Goal: Navigation & Orientation: Find specific page/section

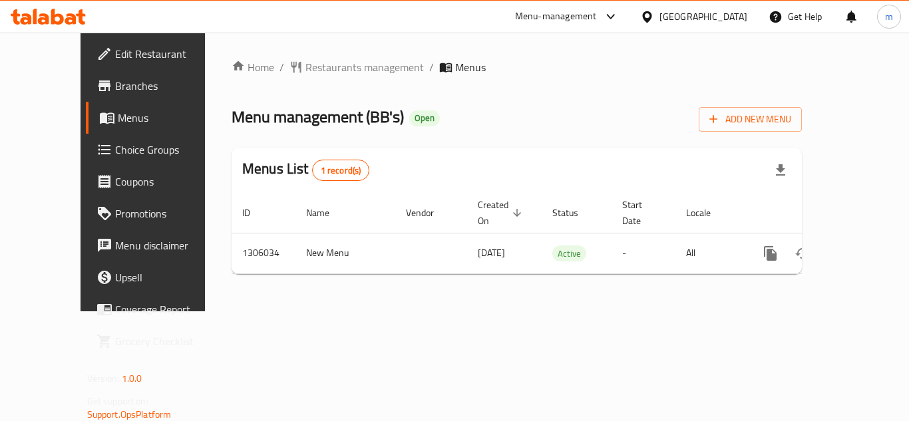
click at [654, 17] on icon at bounding box center [647, 17] width 14 height 14
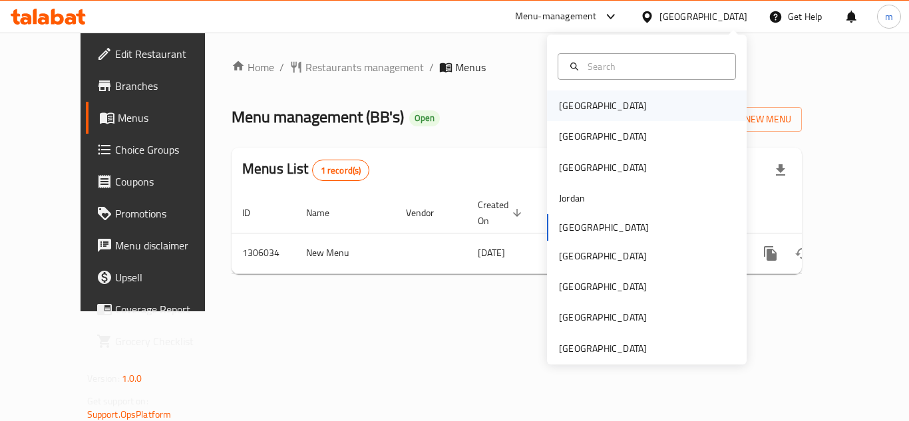
click at [582, 114] on div "[GEOGRAPHIC_DATA]" at bounding box center [602, 105] width 109 height 31
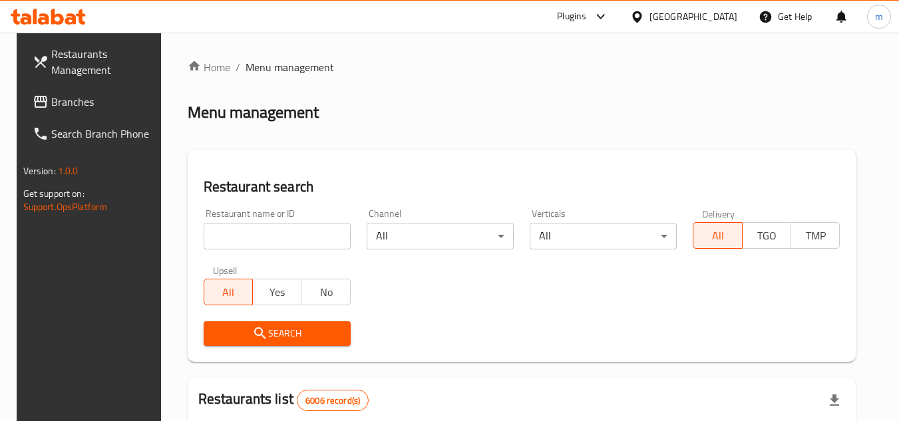
click at [69, 95] on span "Branches" at bounding box center [103, 102] width 105 height 16
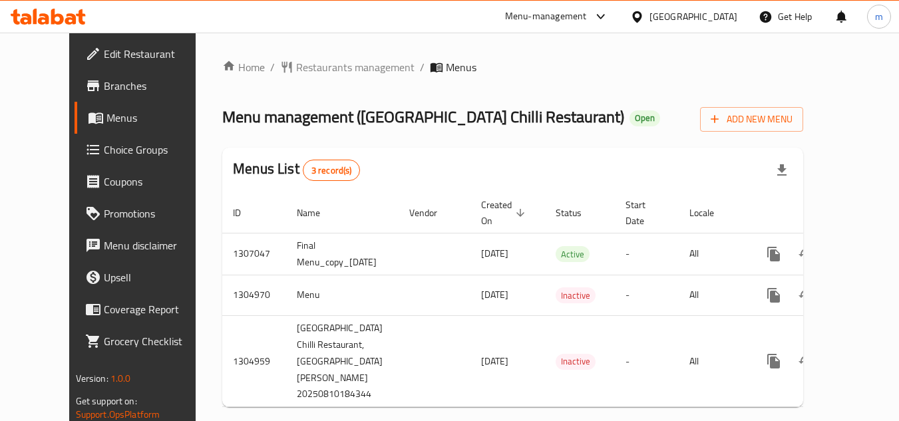
click at [711, 5] on div "[GEOGRAPHIC_DATA]" at bounding box center [683, 17] width 128 height 32
click at [711, 9] on div "[GEOGRAPHIC_DATA]" at bounding box center [693, 16] width 88 height 15
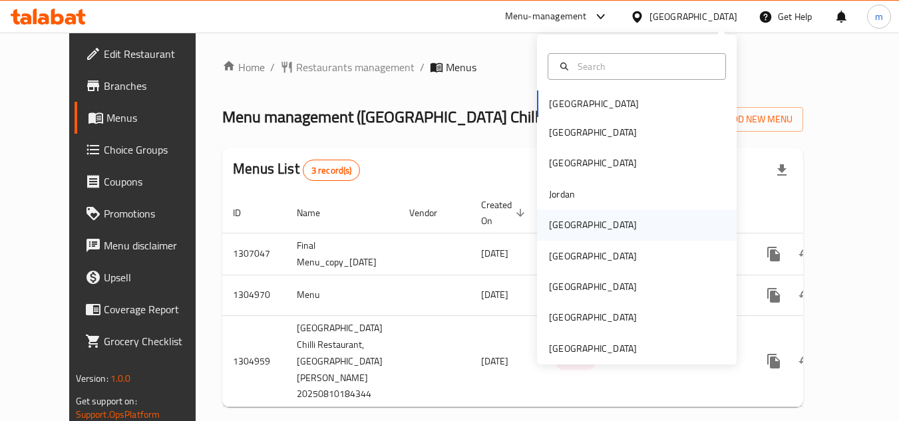
click at [558, 223] on div "[GEOGRAPHIC_DATA]" at bounding box center [593, 225] width 88 height 15
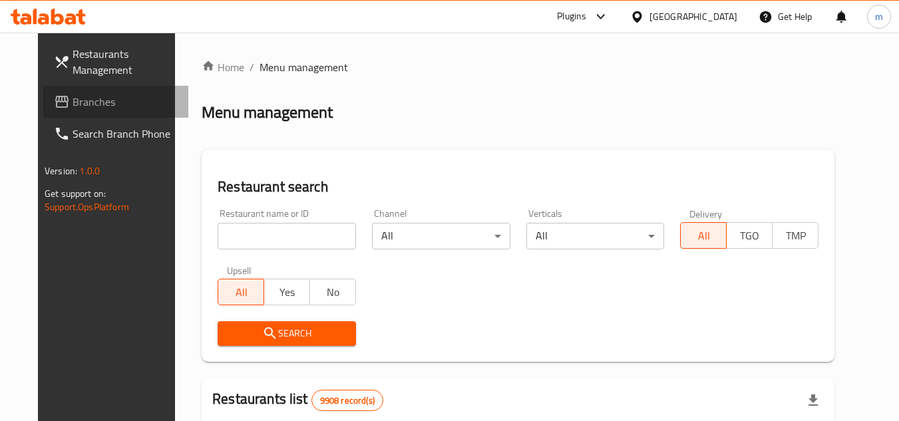
click at [49, 112] on link "Branches" at bounding box center [115, 102] width 145 height 32
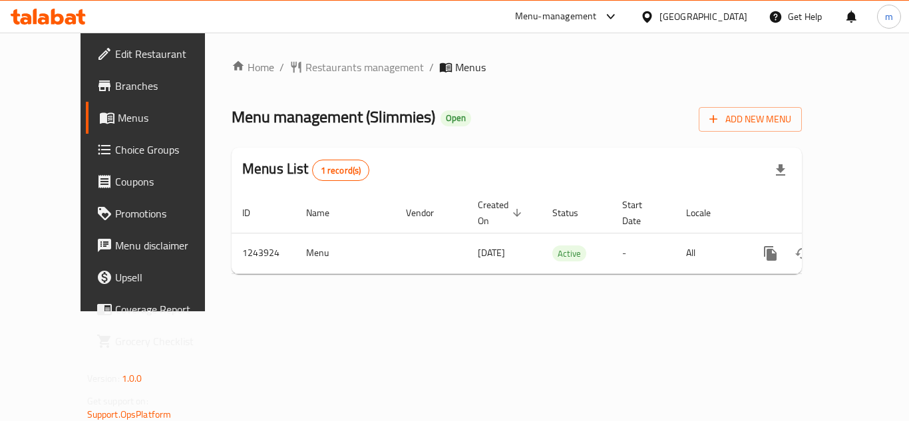
click at [720, 9] on div "[GEOGRAPHIC_DATA]" at bounding box center [703, 16] width 88 height 15
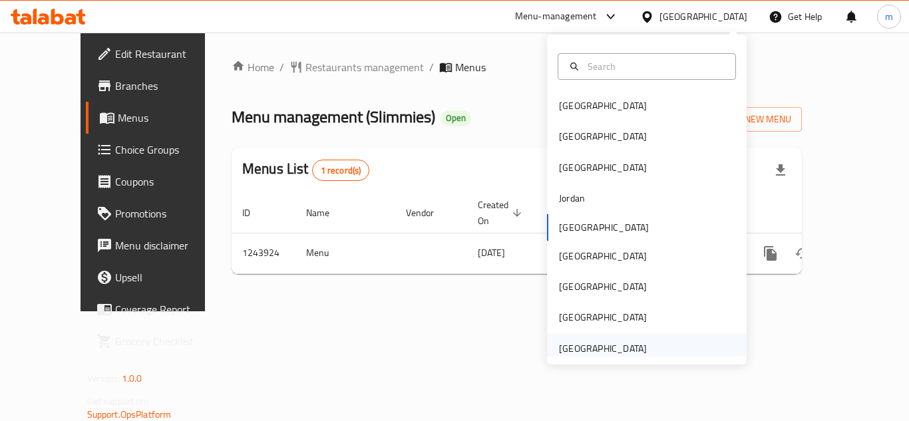
click at [583, 351] on div "[GEOGRAPHIC_DATA]" at bounding box center [603, 348] width 88 height 15
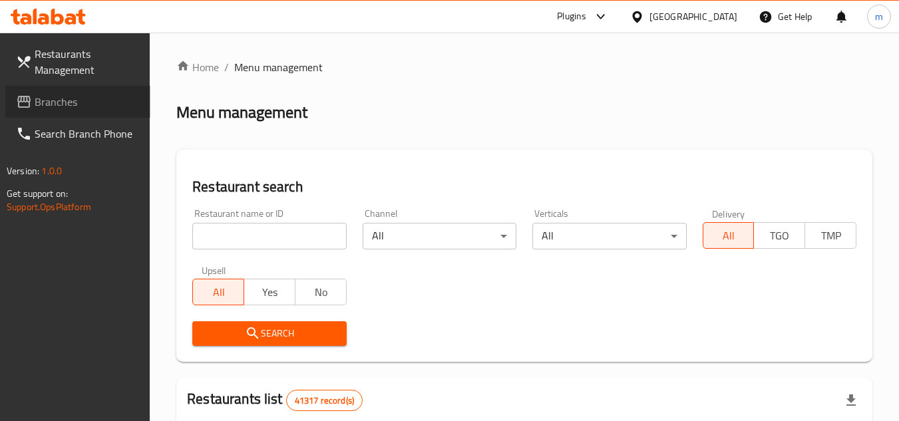
click at [56, 95] on span "Branches" at bounding box center [87, 102] width 105 height 16
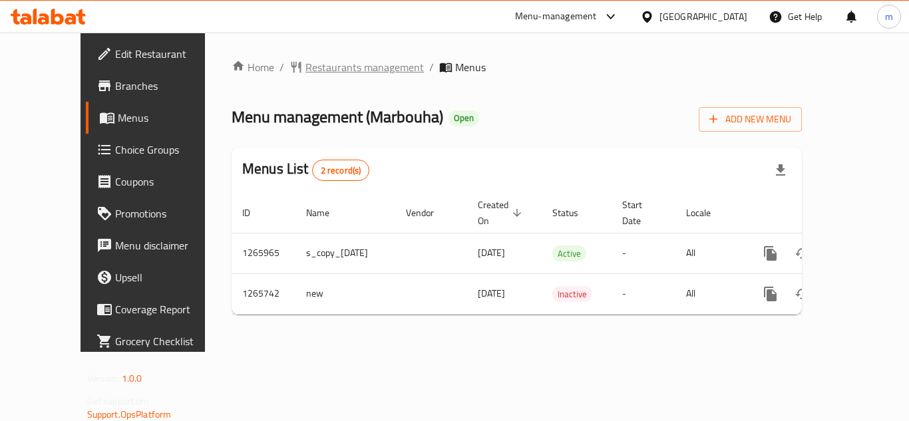
click at [305, 59] on span "Restaurants management" at bounding box center [364, 67] width 118 height 16
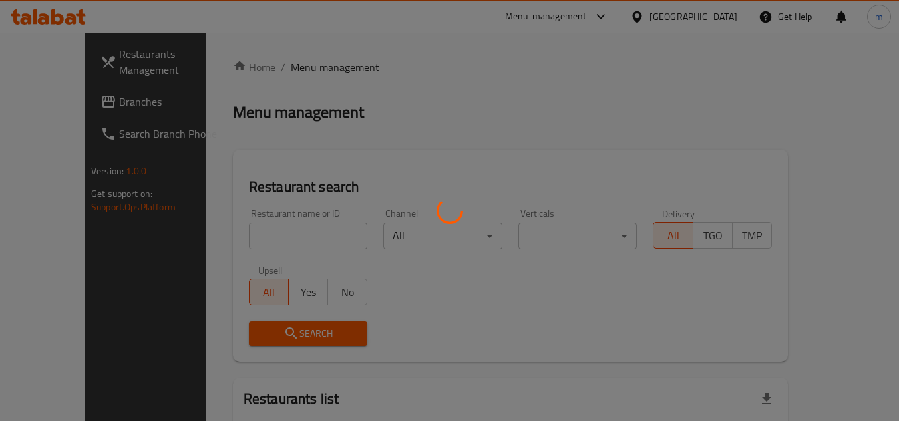
click at [53, 106] on div at bounding box center [449, 210] width 899 height 421
click at [51, 106] on div at bounding box center [449, 210] width 899 height 421
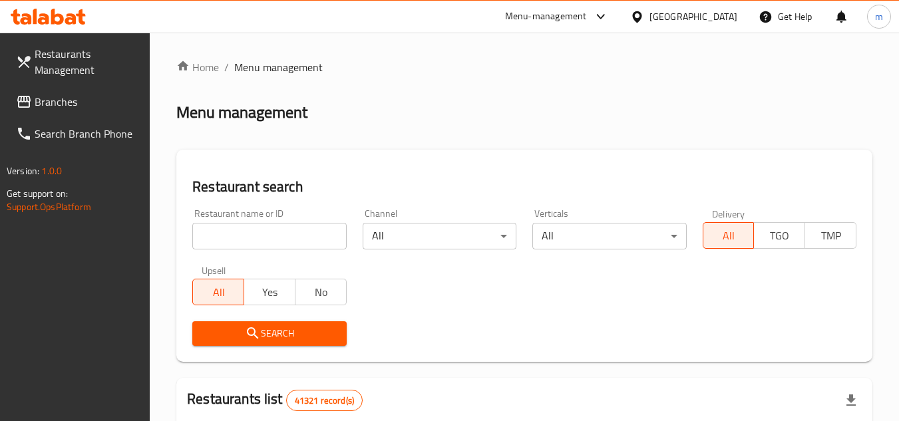
click at [80, 110] on link "Branches" at bounding box center [77, 102] width 145 height 32
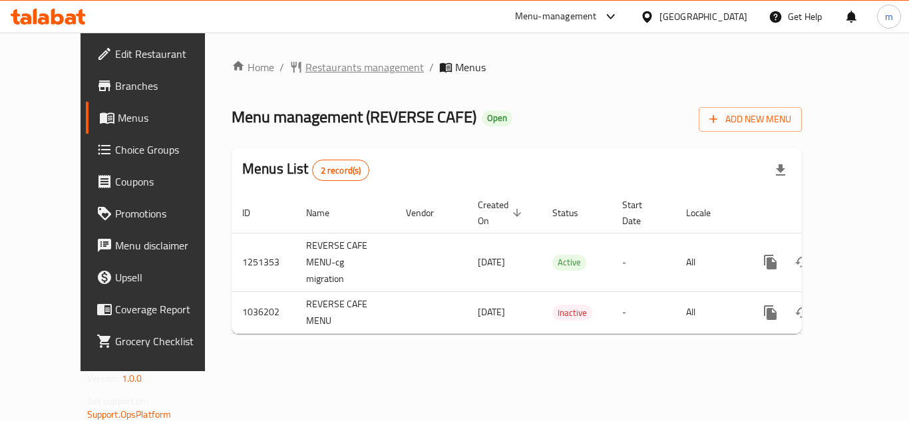
click at [337, 69] on span "Restaurants management" at bounding box center [364, 67] width 118 height 16
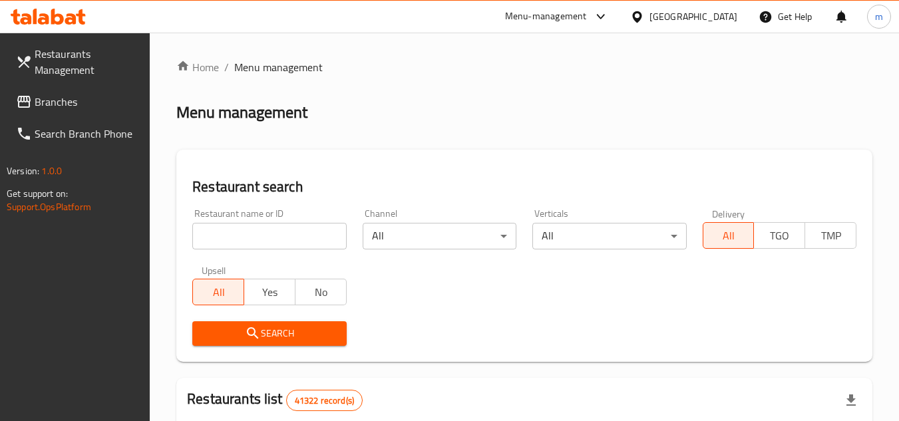
click at [61, 106] on span "Branches" at bounding box center [87, 102] width 105 height 16
